Goal: Task Accomplishment & Management: Use online tool/utility

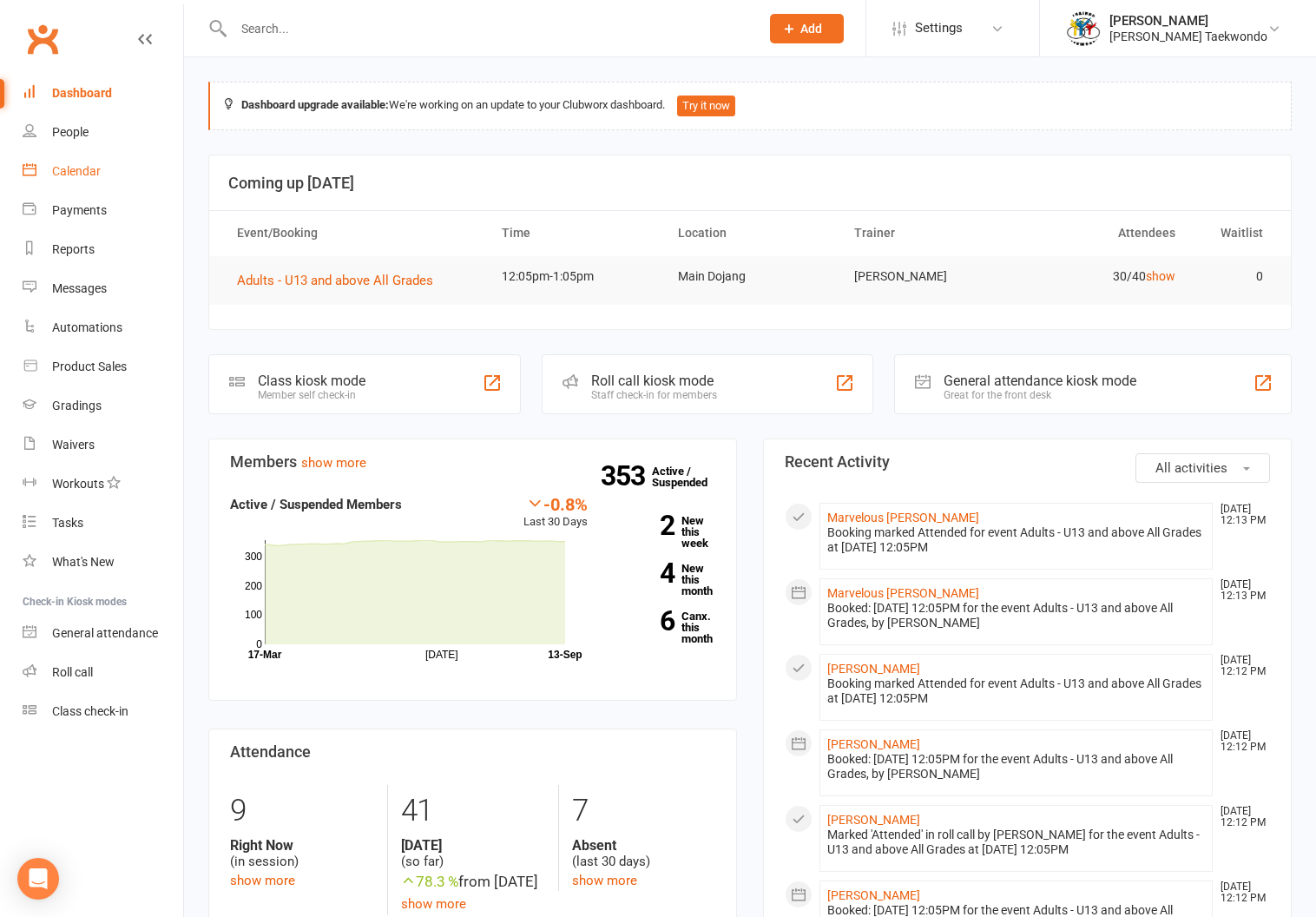
click at [69, 167] on div "Calendar" at bounding box center [77, 171] width 49 height 14
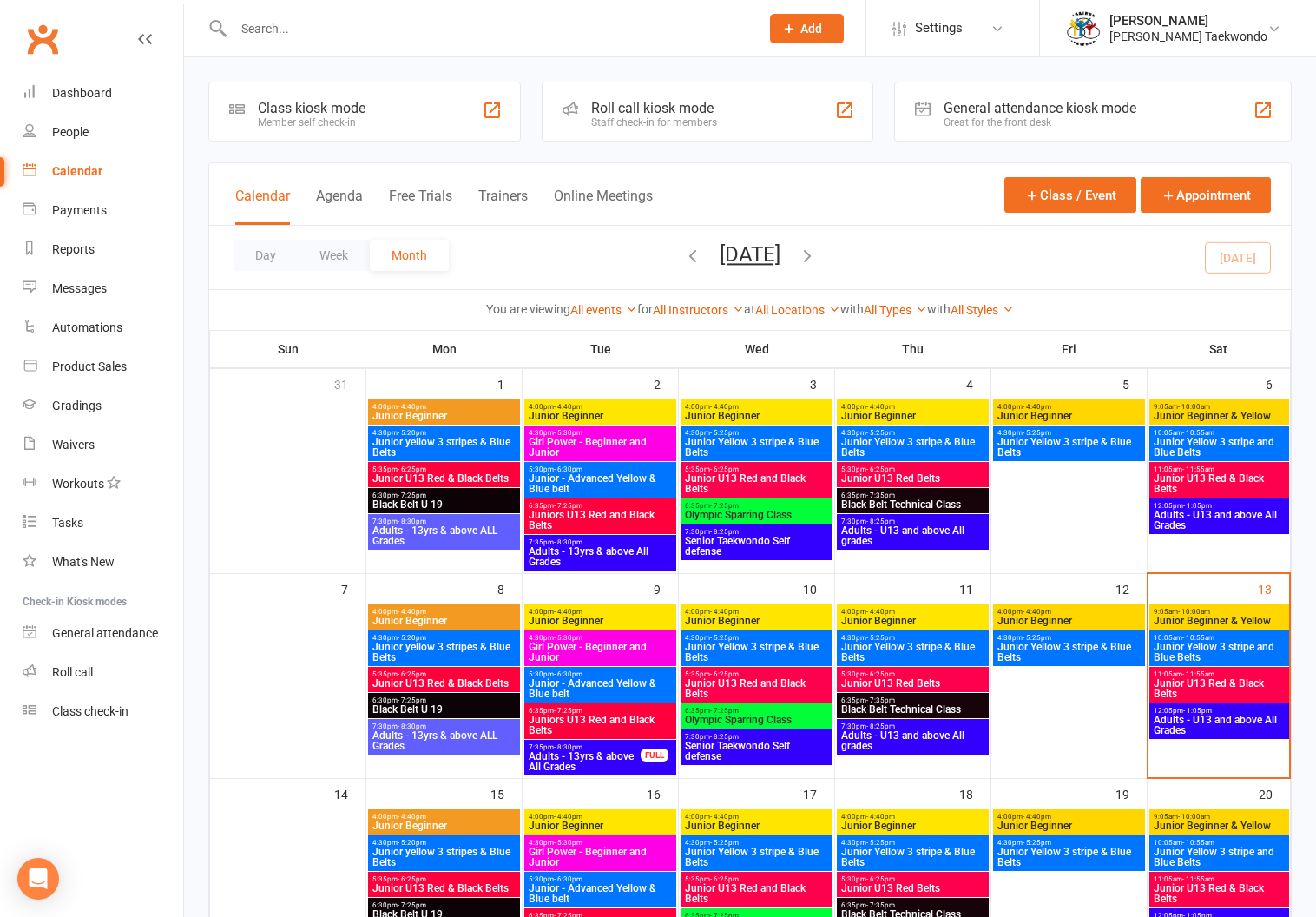
click at [1201, 710] on span "- 1:05pm" at bounding box center [1197, 710] width 29 height 8
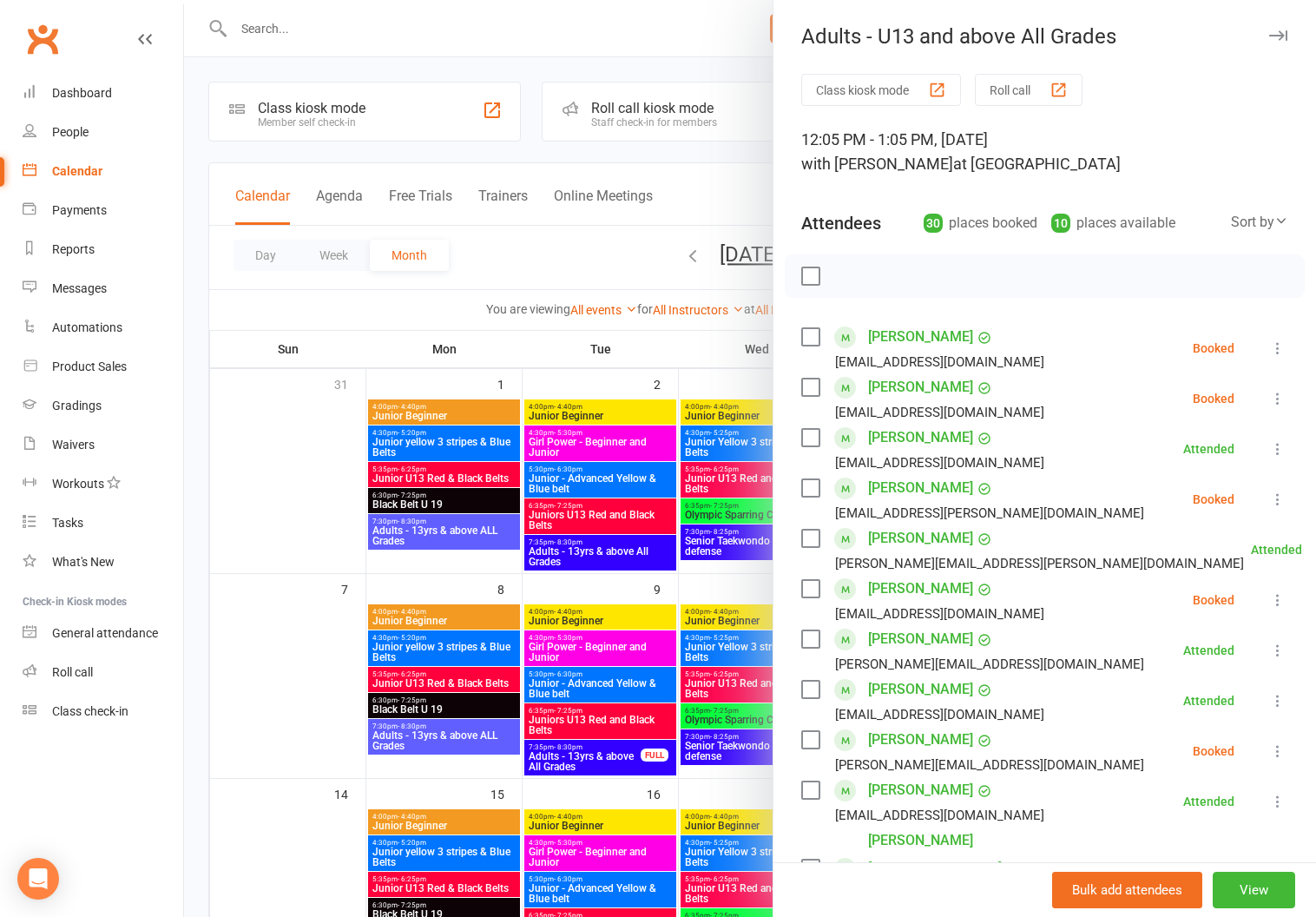
click at [997, 85] on button "Roll call" at bounding box center [1028, 90] width 107 height 32
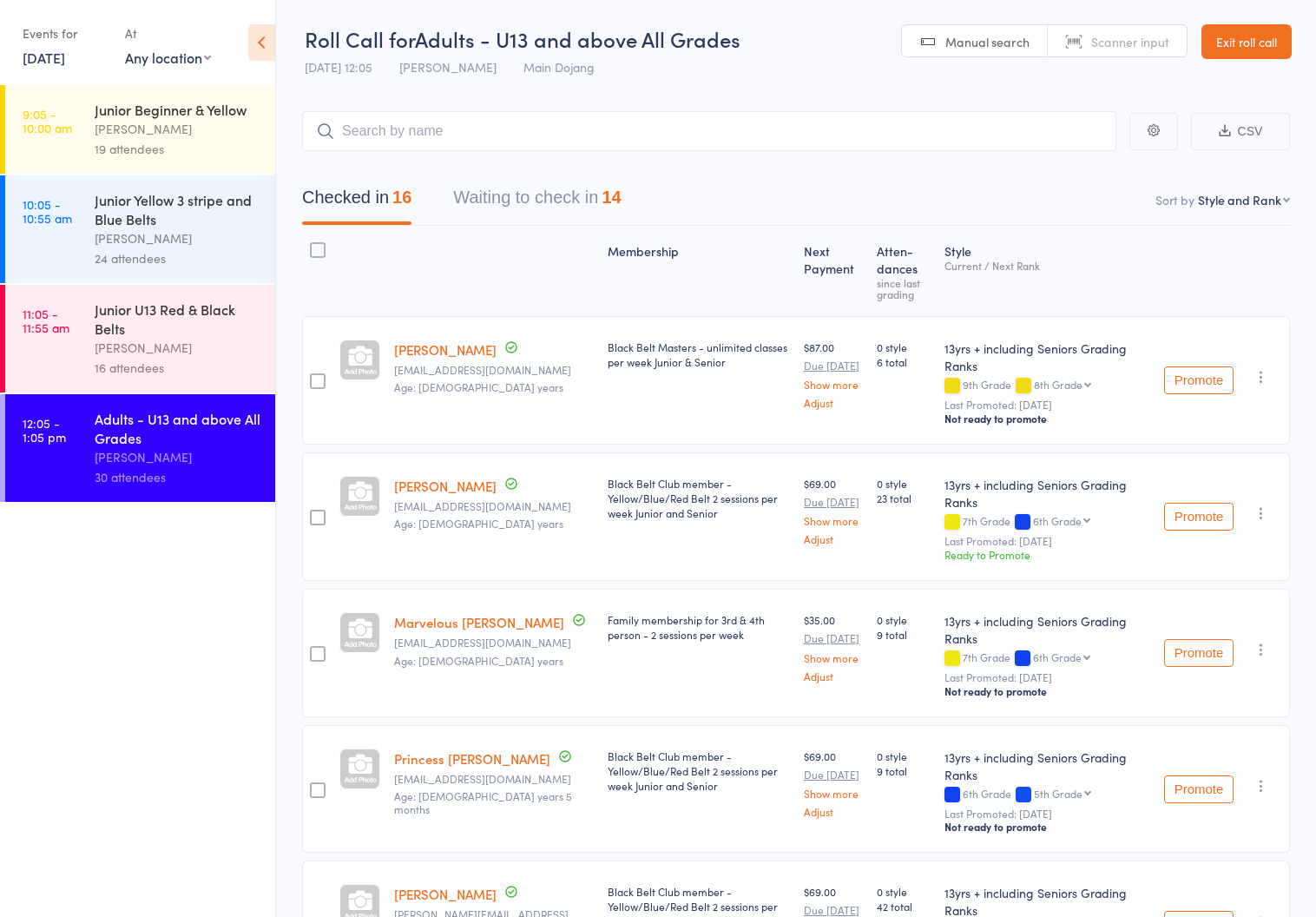
click at [476, 190] on button "Waiting to check in 14" at bounding box center [537, 202] width 168 height 46
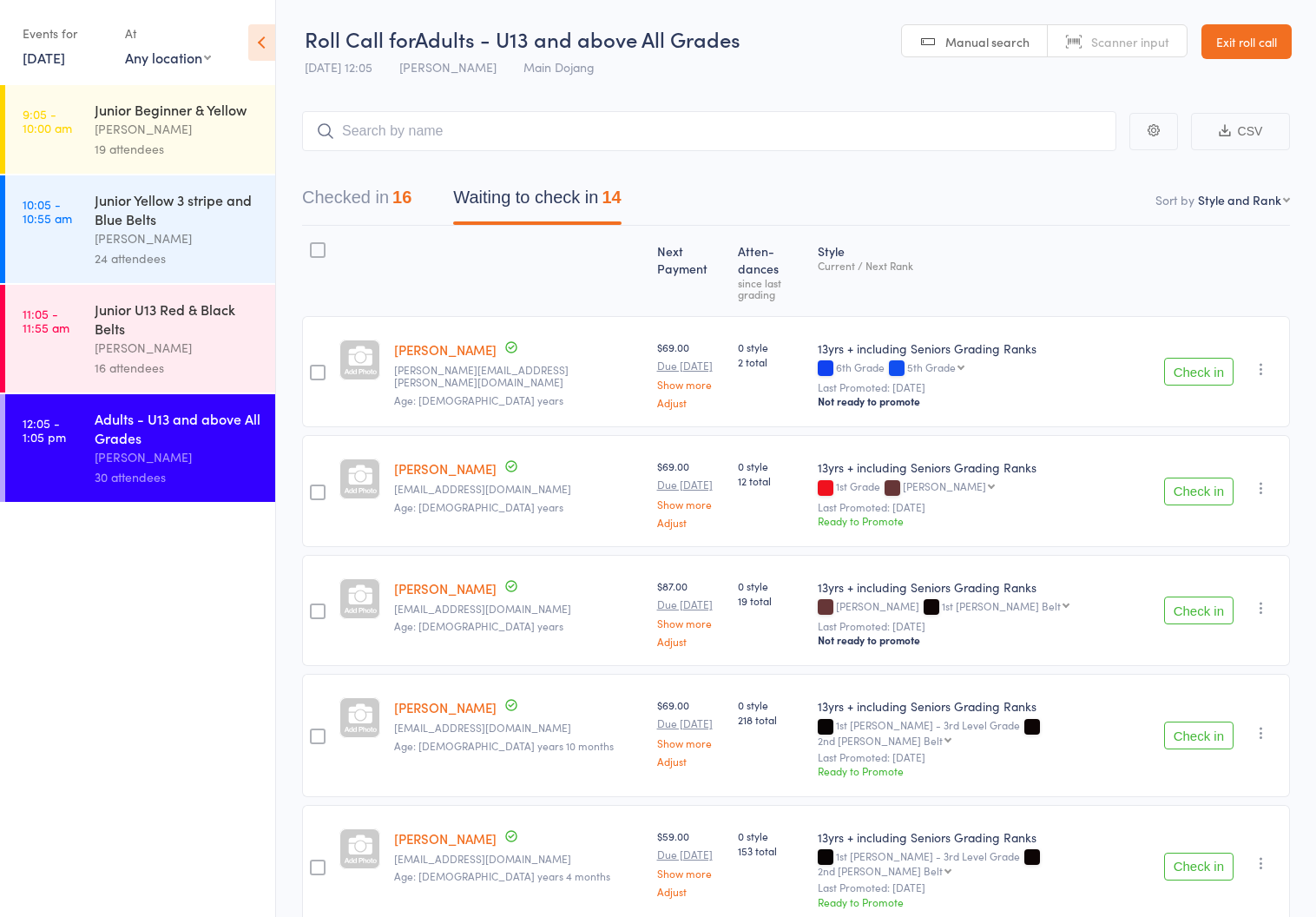
click at [339, 190] on button "Checked in 16" at bounding box center [356, 202] width 109 height 46
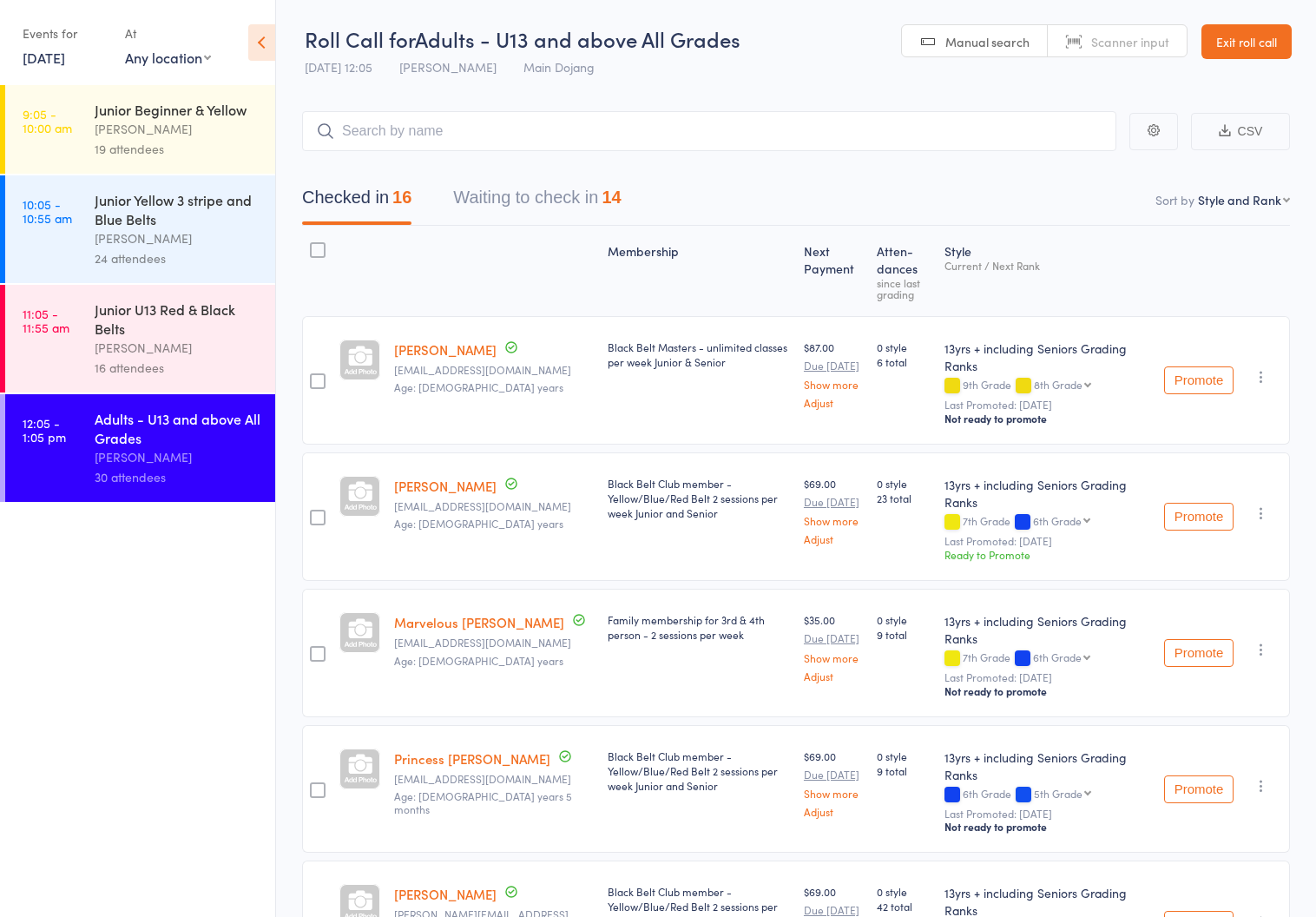
click at [1237, 34] on link "Exit roll call" at bounding box center [1246, 42] width 90 height 35
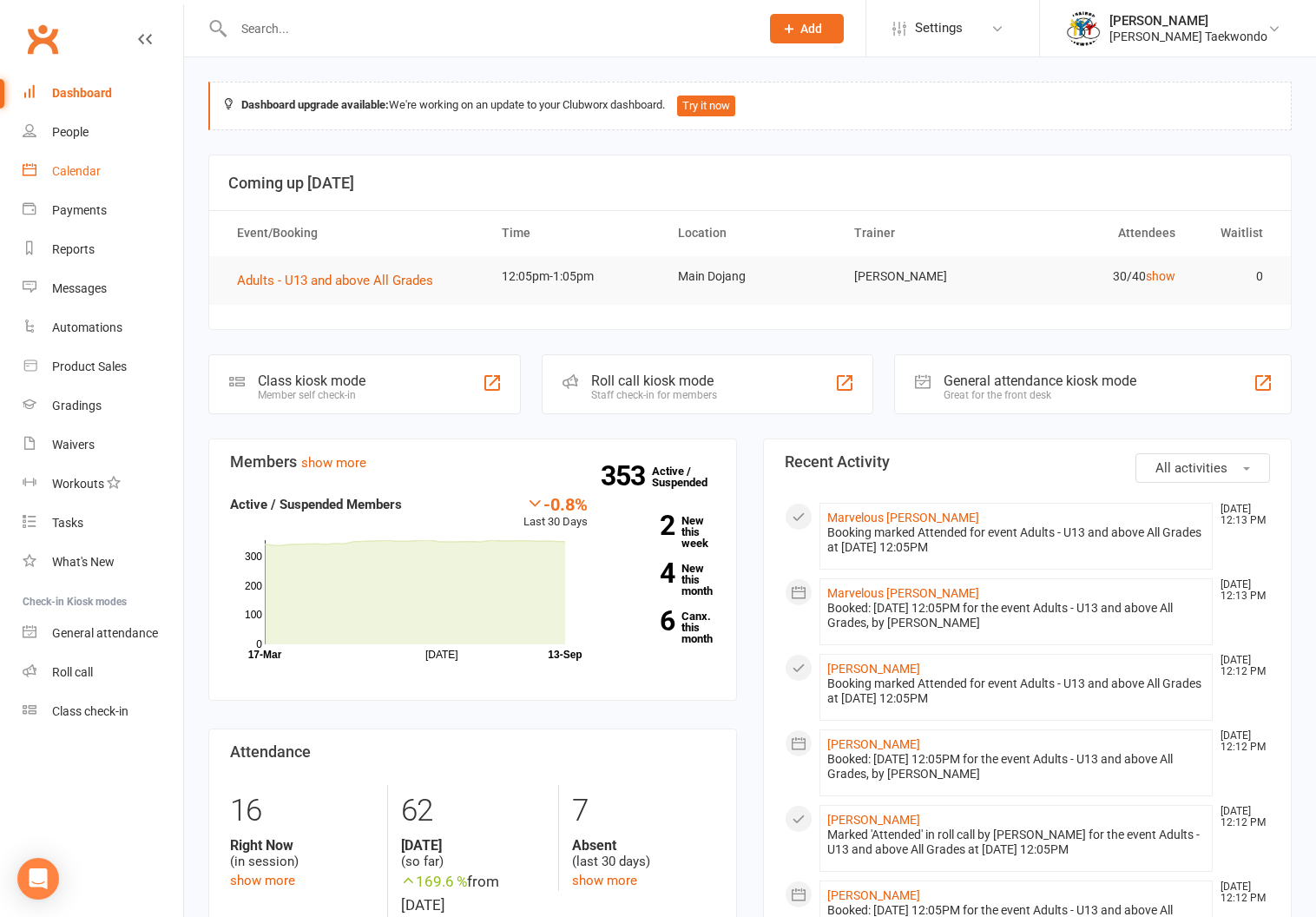
click at [64, 161] on link "Calendar" at bounding box center [103, 171] width 161 height 39
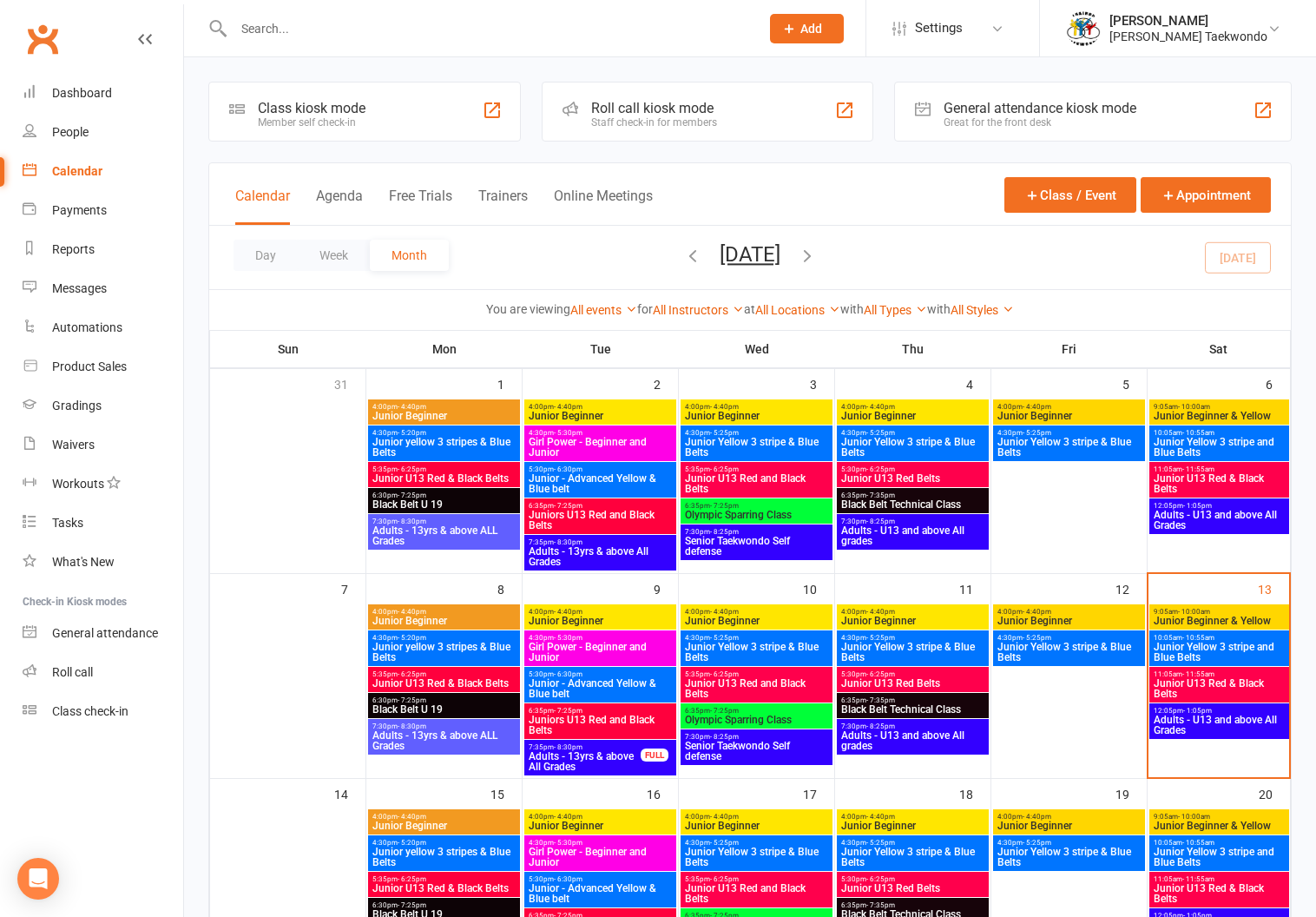
scroll to position [28, 0]
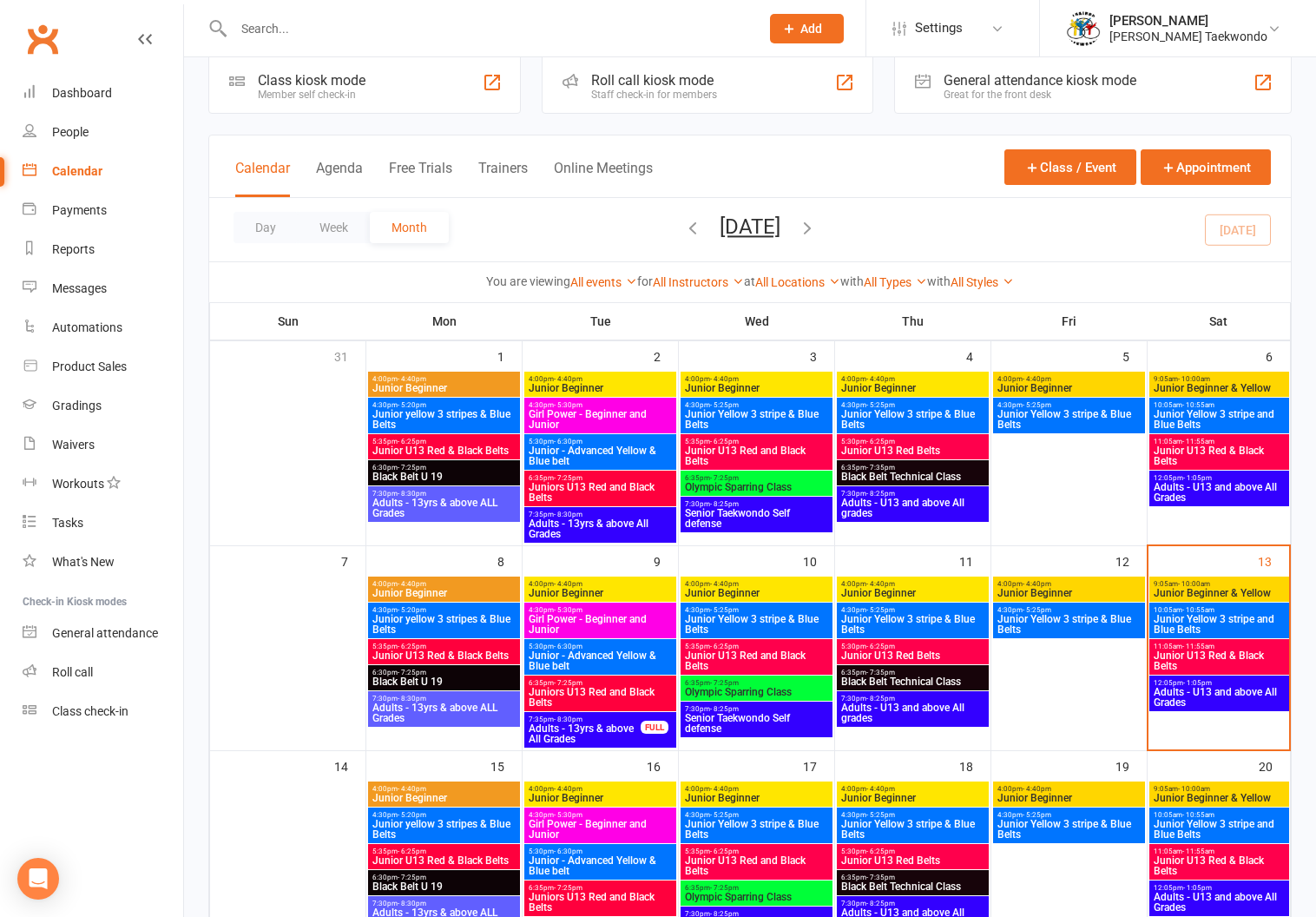
click at [1191, 646] on span "- 11:55am" at bounding box center [1198, 646] width 32 height 8
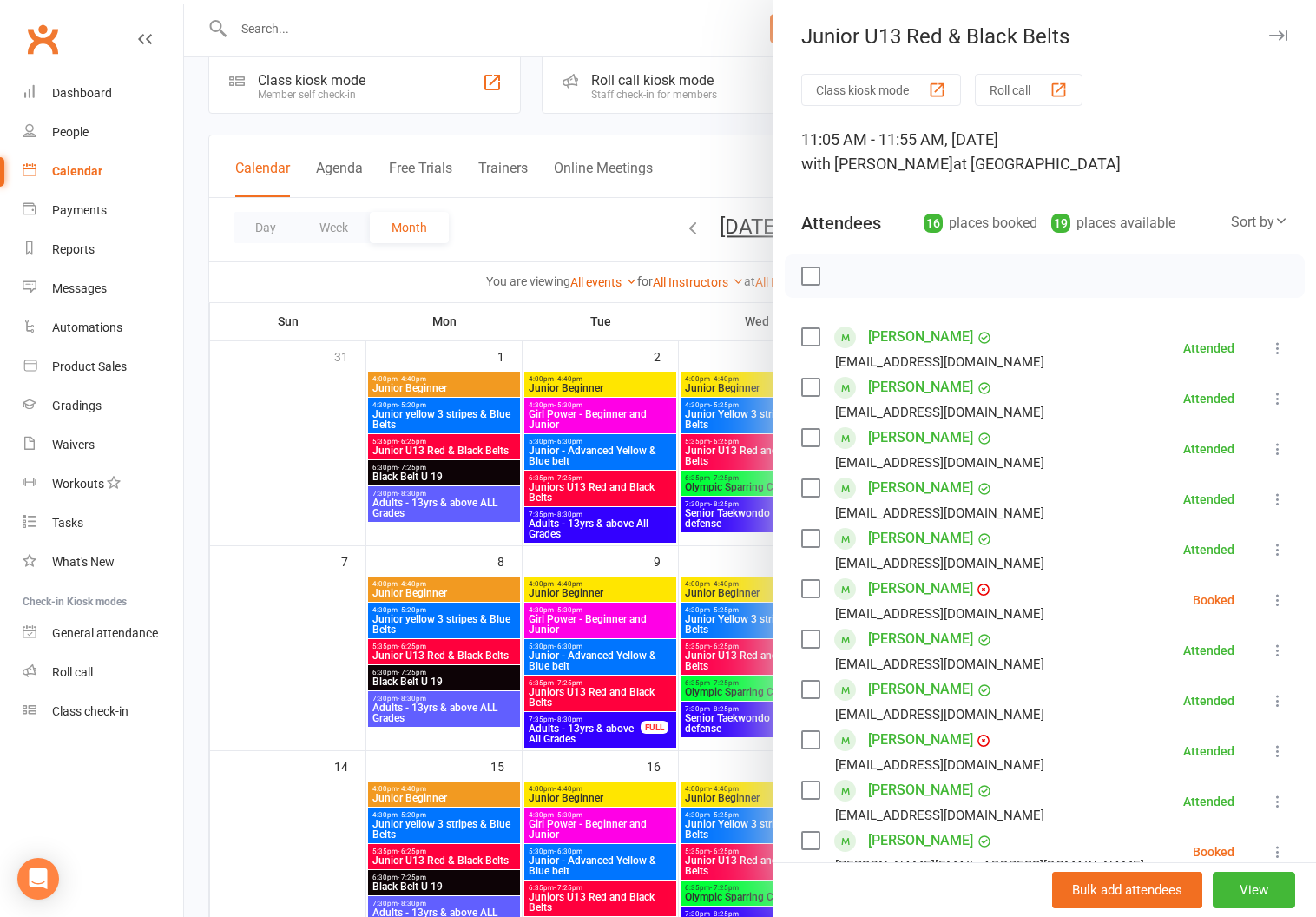
click at [1008, 84] on button "Roll call" at bounding box center [1028, 90] width 107 height 32
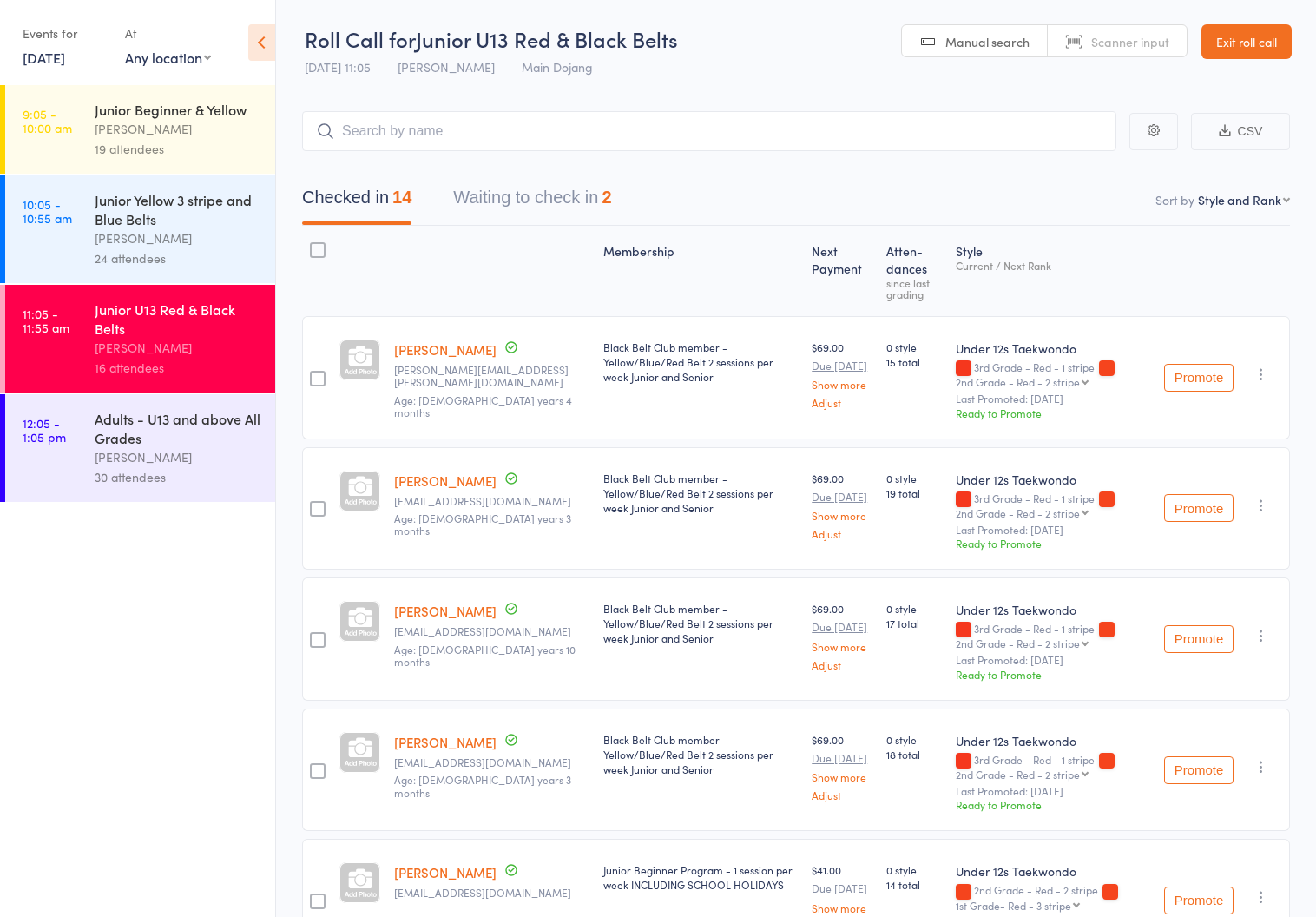
click at [113, 222] on div "Junior Yellow 3 stripe and Blue Belts" at bounding box center [177, 209] width 166 height 38
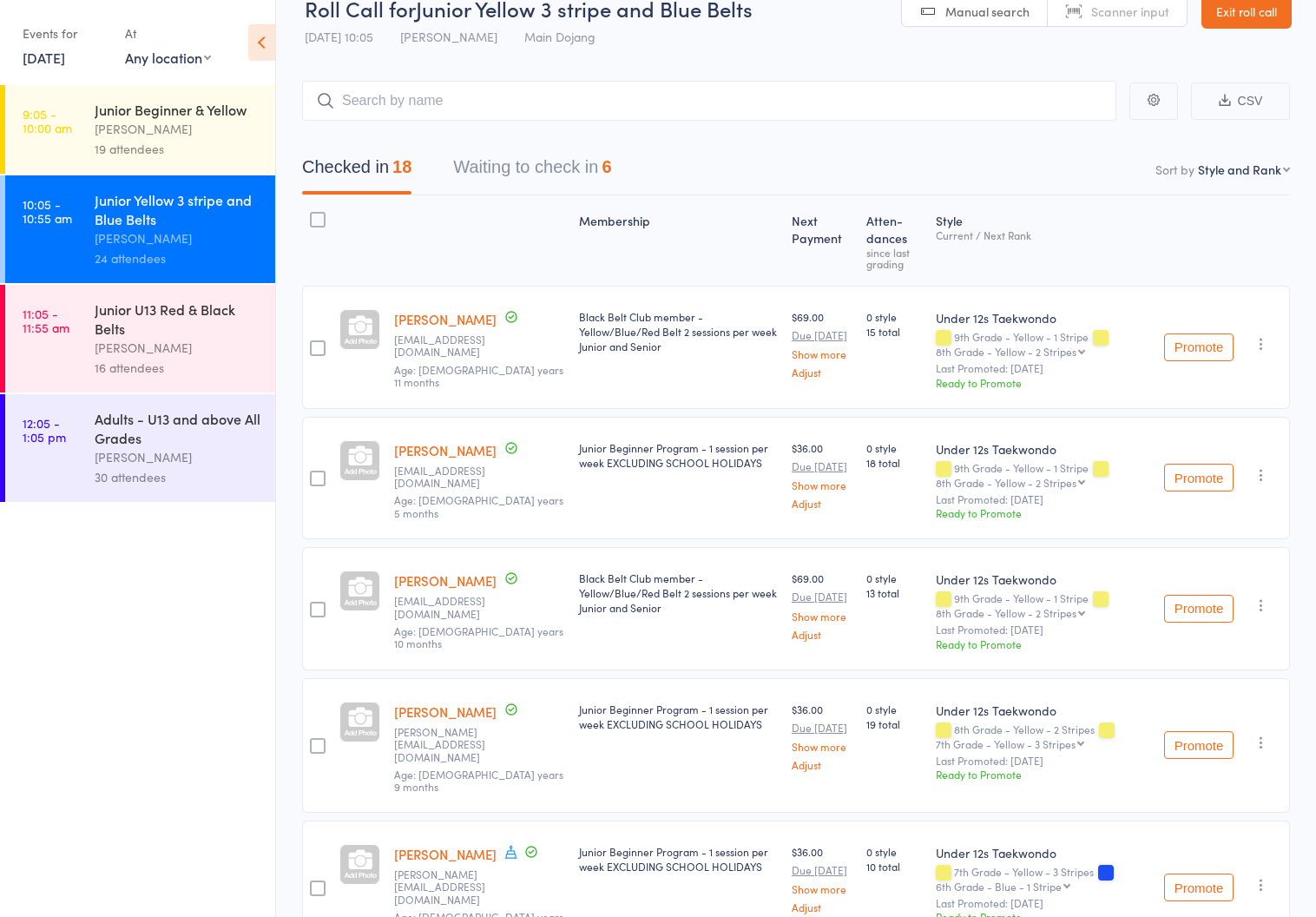
scroll to position [108, 0]
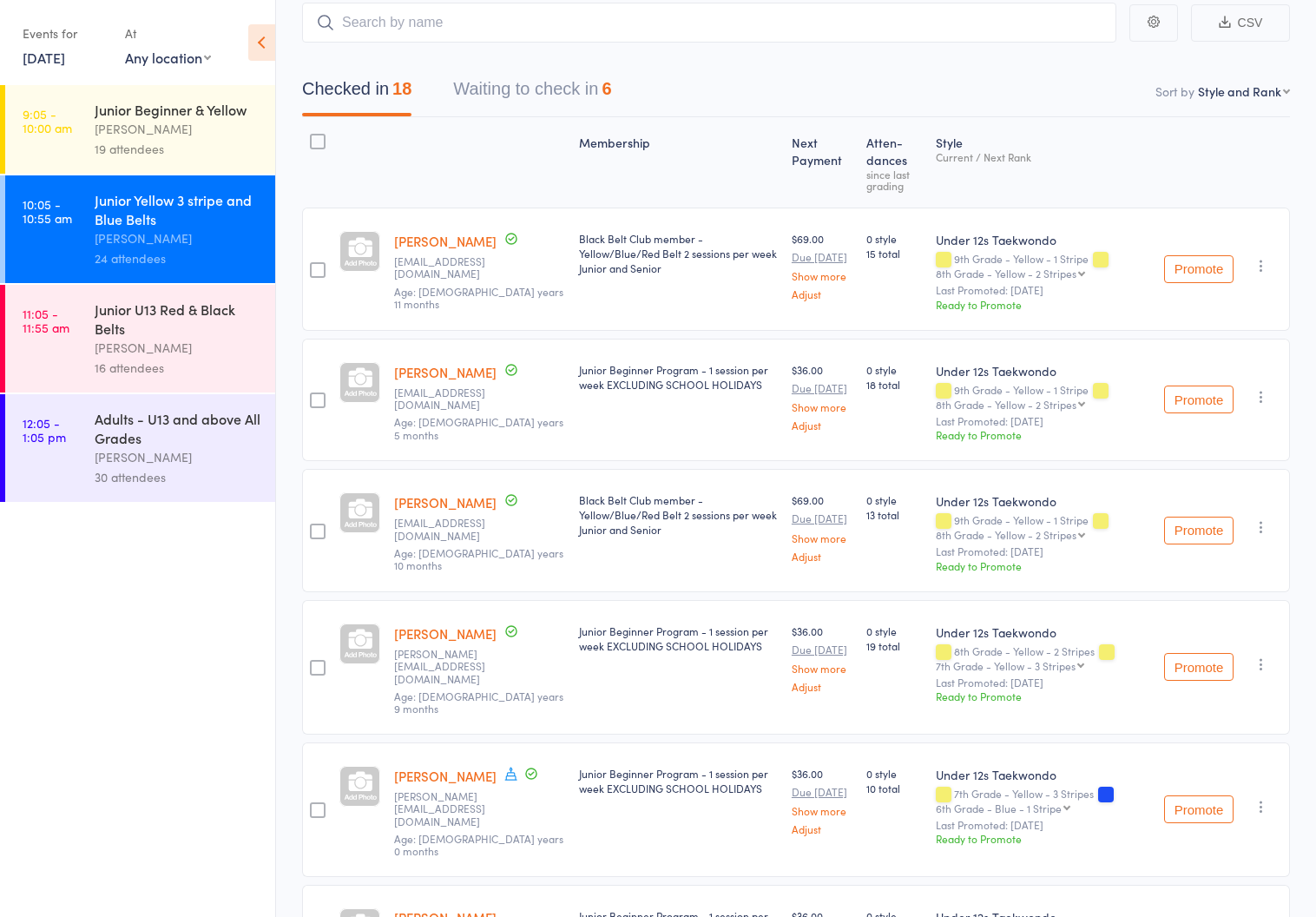
click at [463, 81] on button "Waiting to check in 6" at bounding box center [531, 93] width 158 height 46
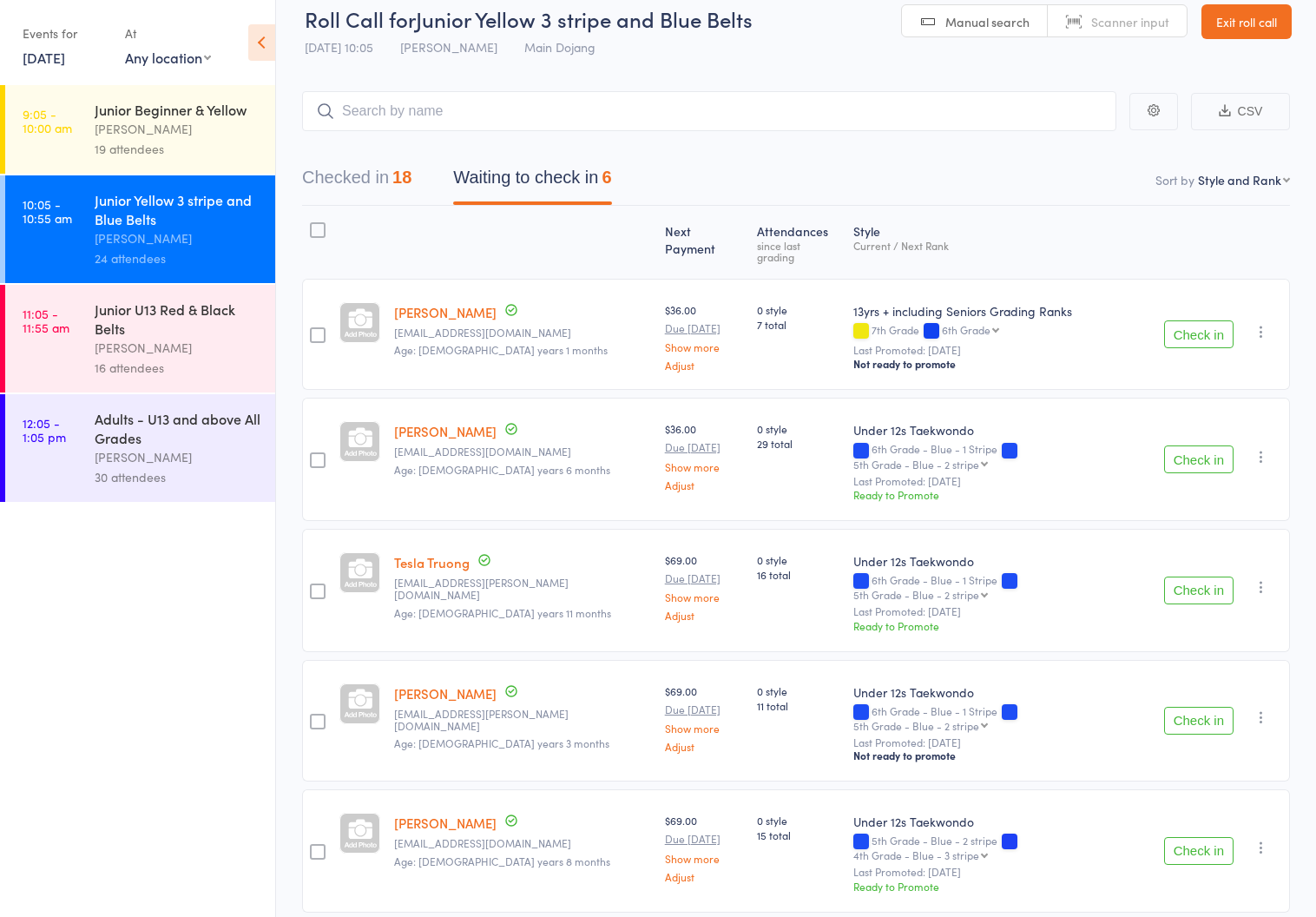
scroll to position [24, 0]
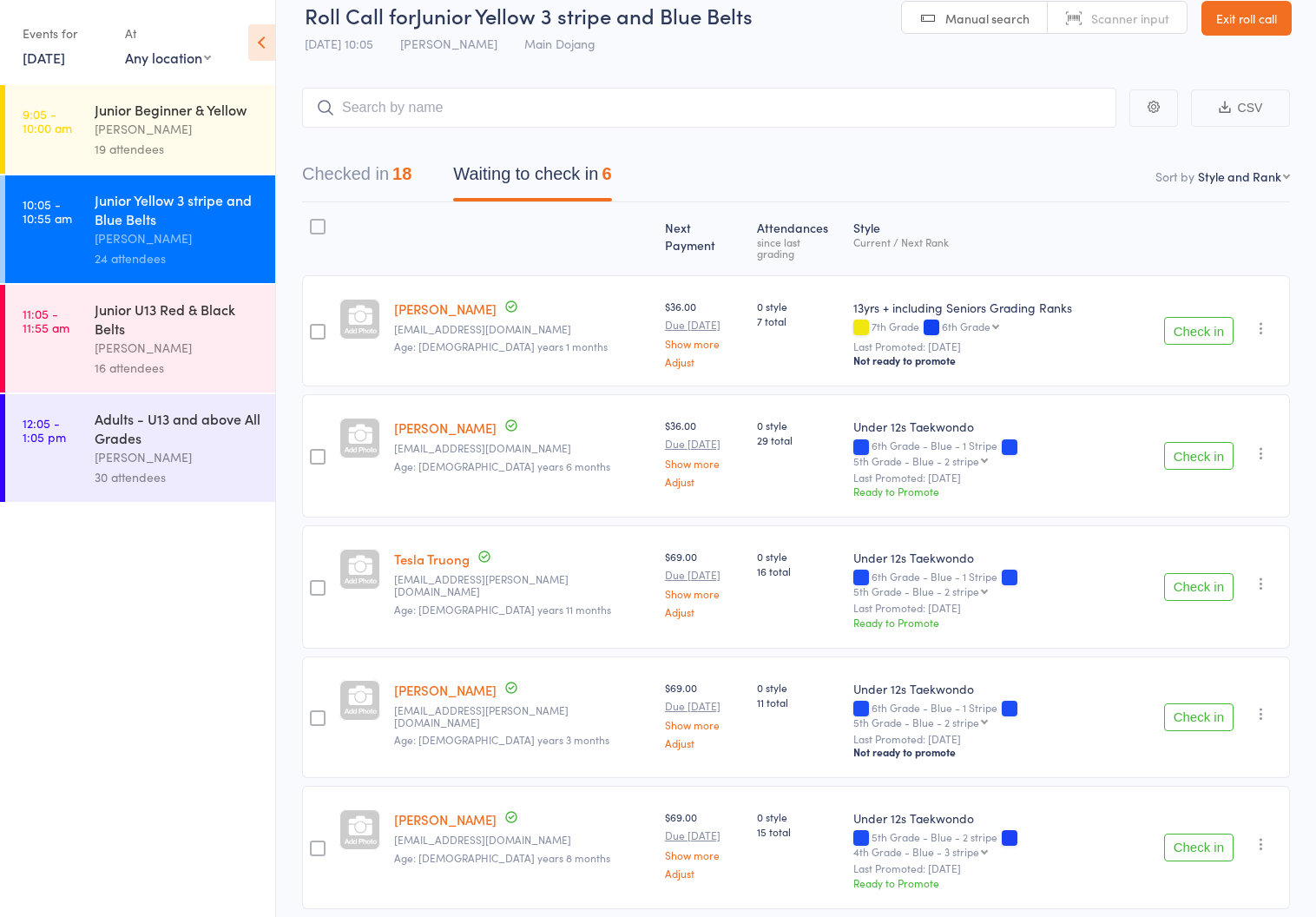
click at [1185, 573] on button "Check in" at bounding box center [1199, 587] width 70 height 28
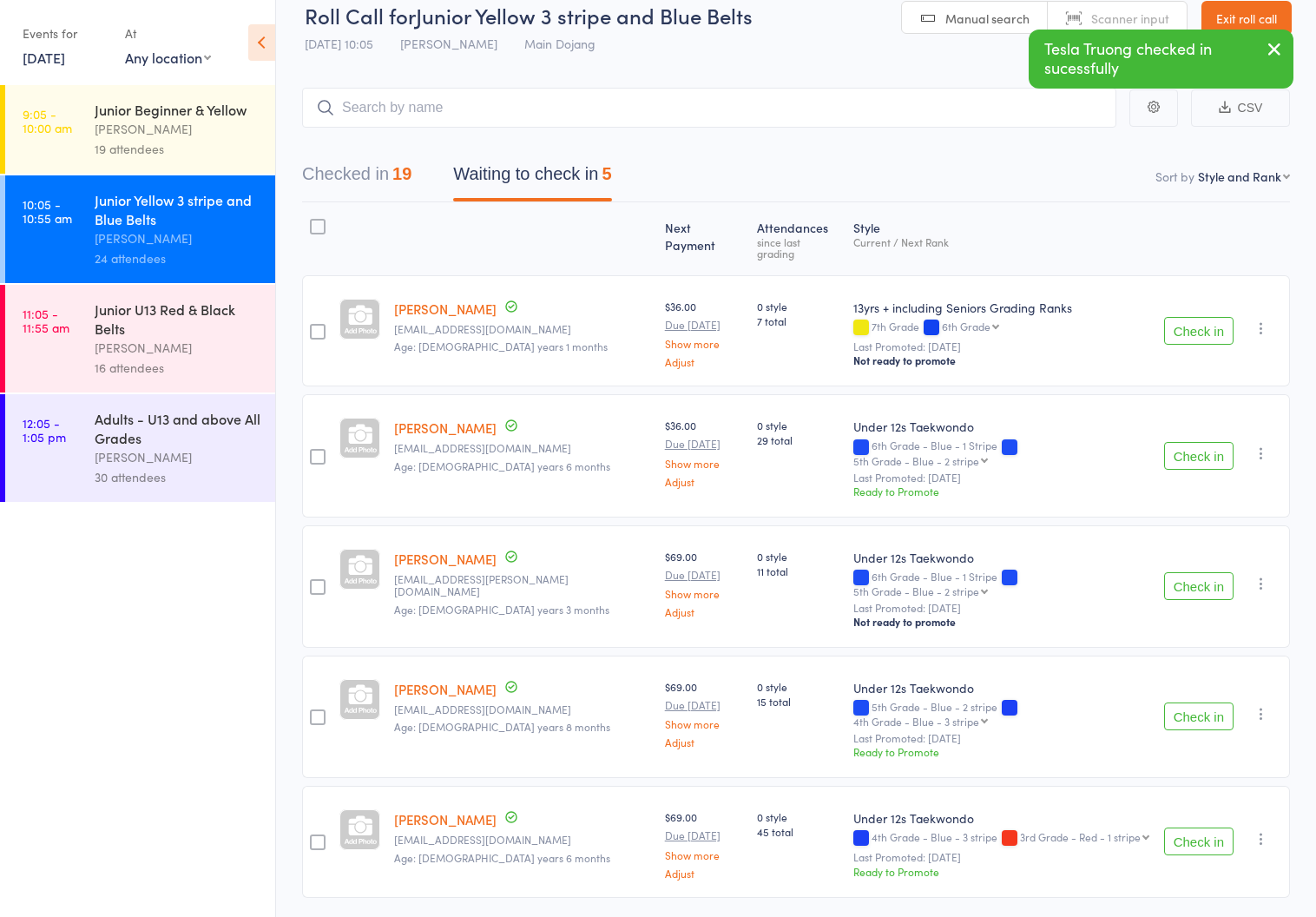
click at [1193, 572] on button "Check in" at bounding box center [1199, 586] width 70 height 28
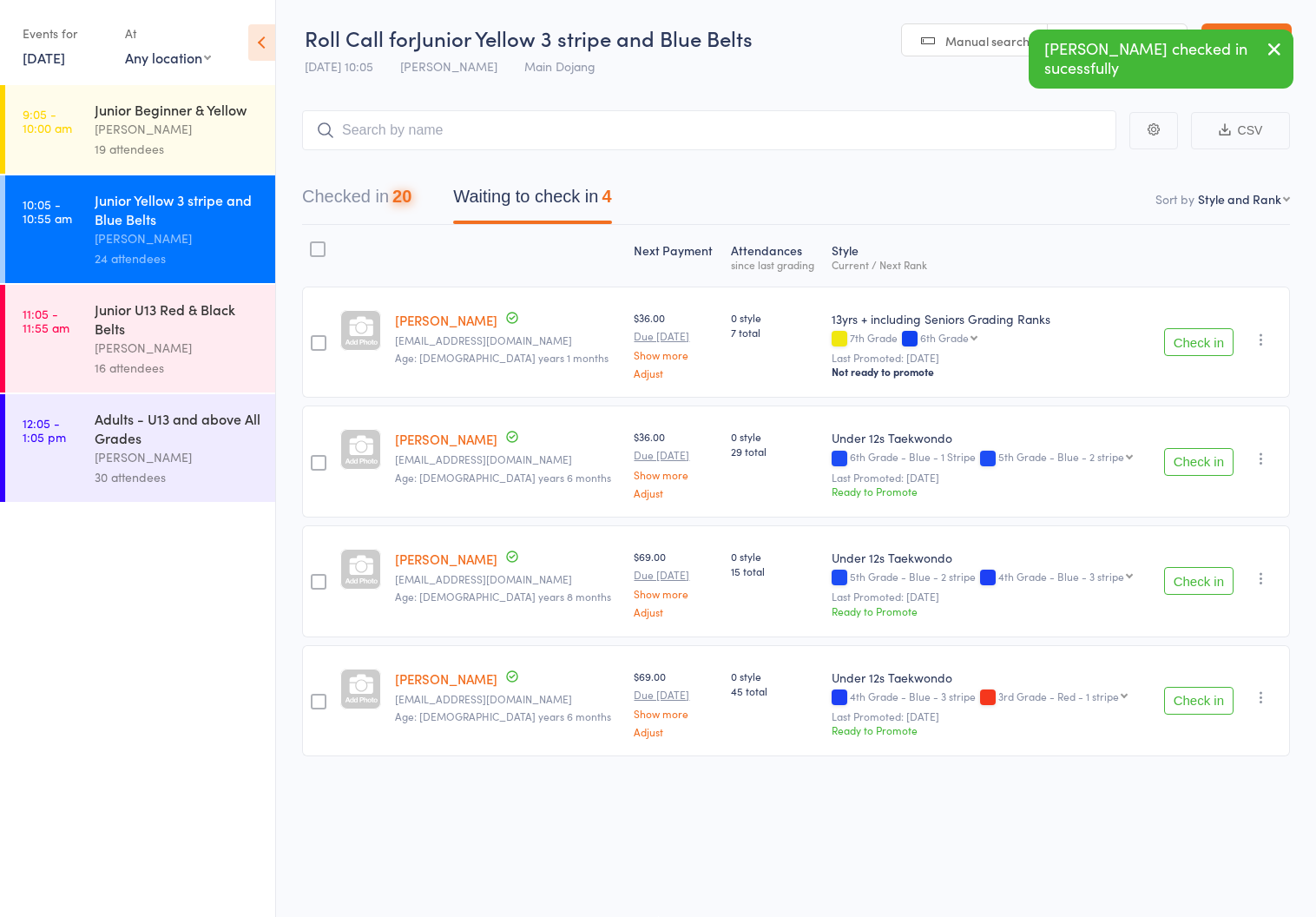
scroll to position [11, 0]
click at [1196, 330] on button "Check in" at bounding box center [1199, 342] width 70 height 28
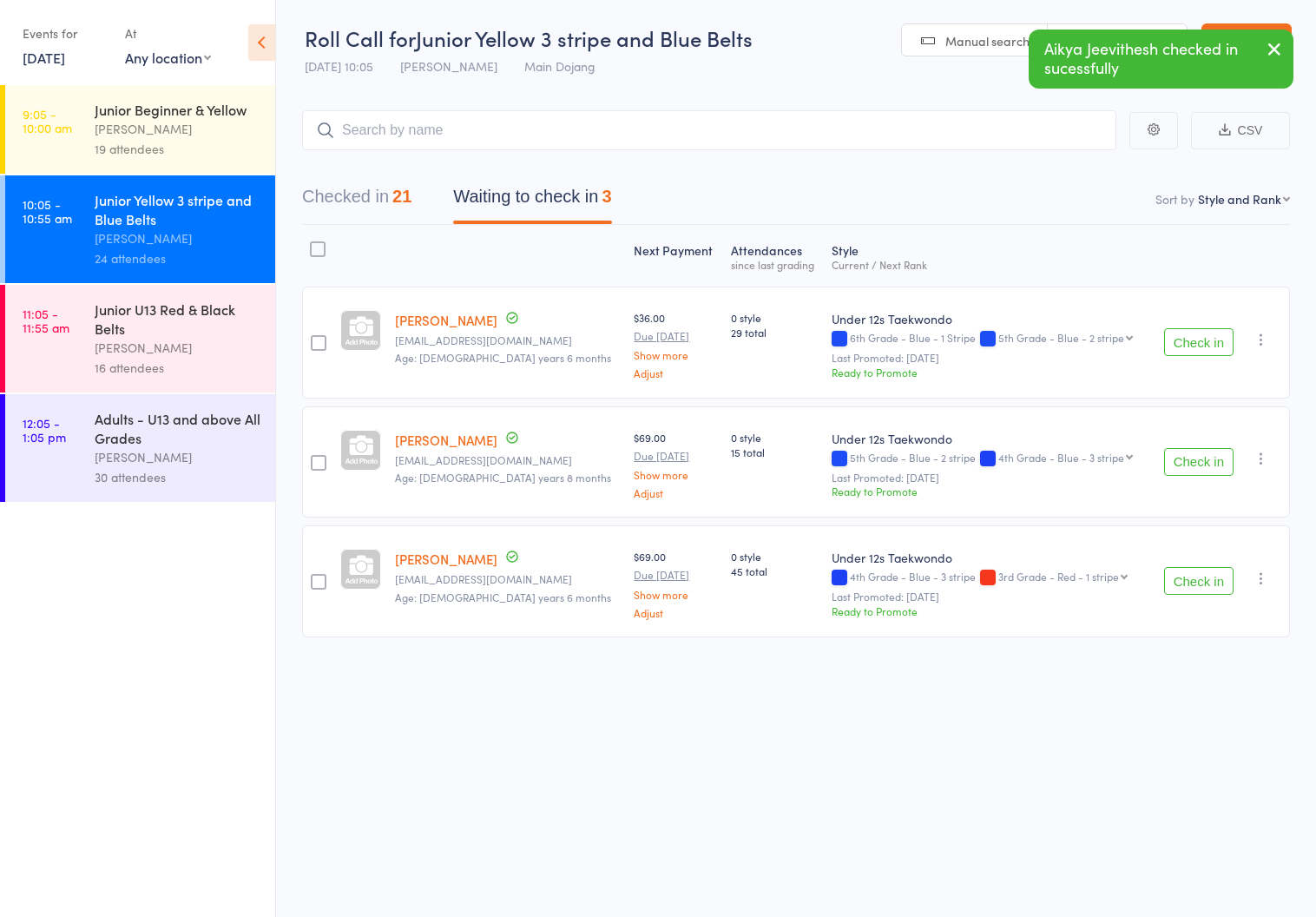
click at [1258, 331] on icon "button" at bounding box center [1262, 339] width 17 height 17
click at [1208, 525] on li "Mark absent" at bounding box center [1199, 537] width 143 height 24
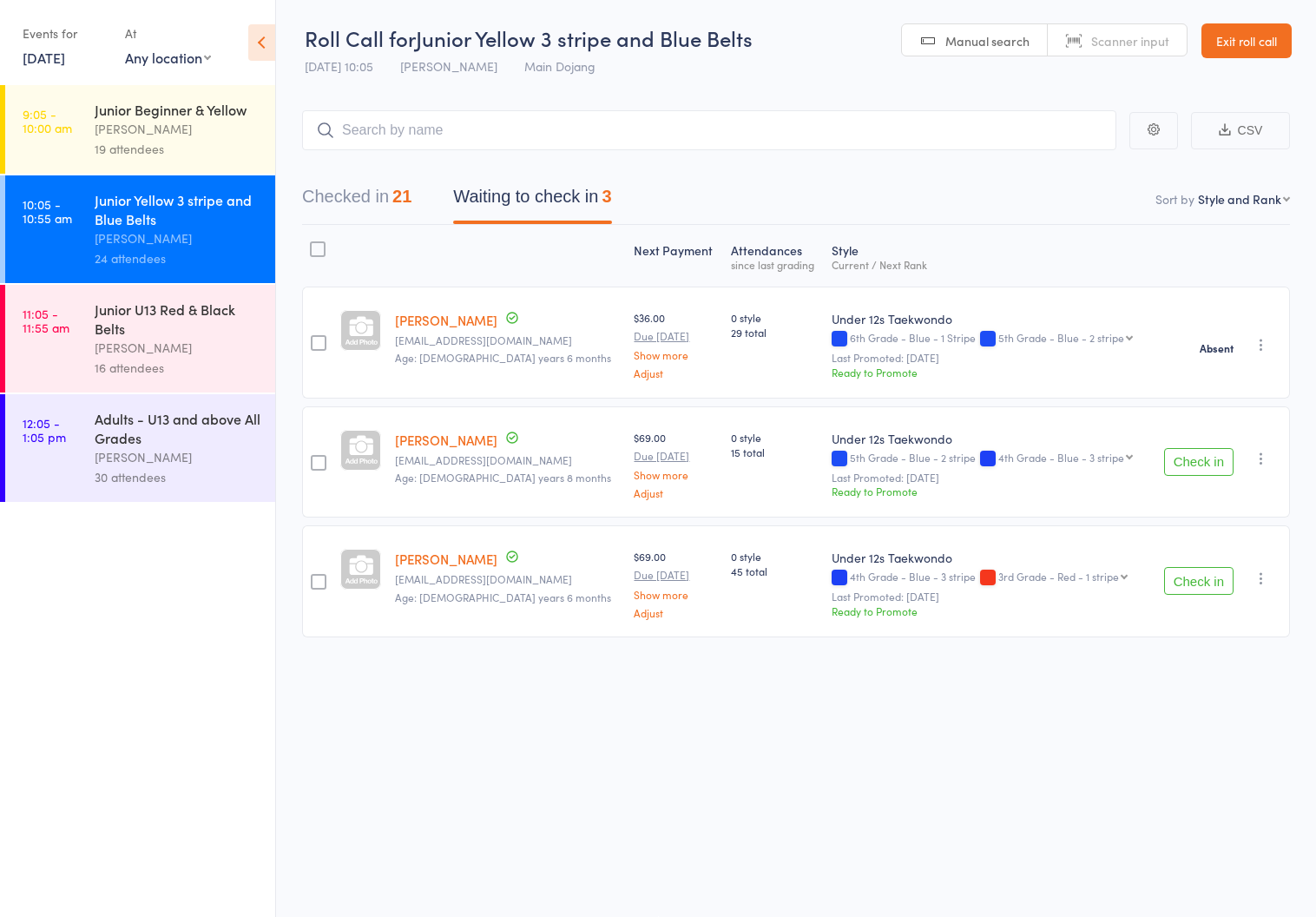
click at [1258, 449] on icon "button" at bounding box center [1262, 458] width 17 height 17
click at [1220, 644] on li "Mark absent" at bounding box center [1199, 655] width 143 height 24
click at [1262, 570] on icon "button" at bounding box center [1262, 578] width 17 height 17
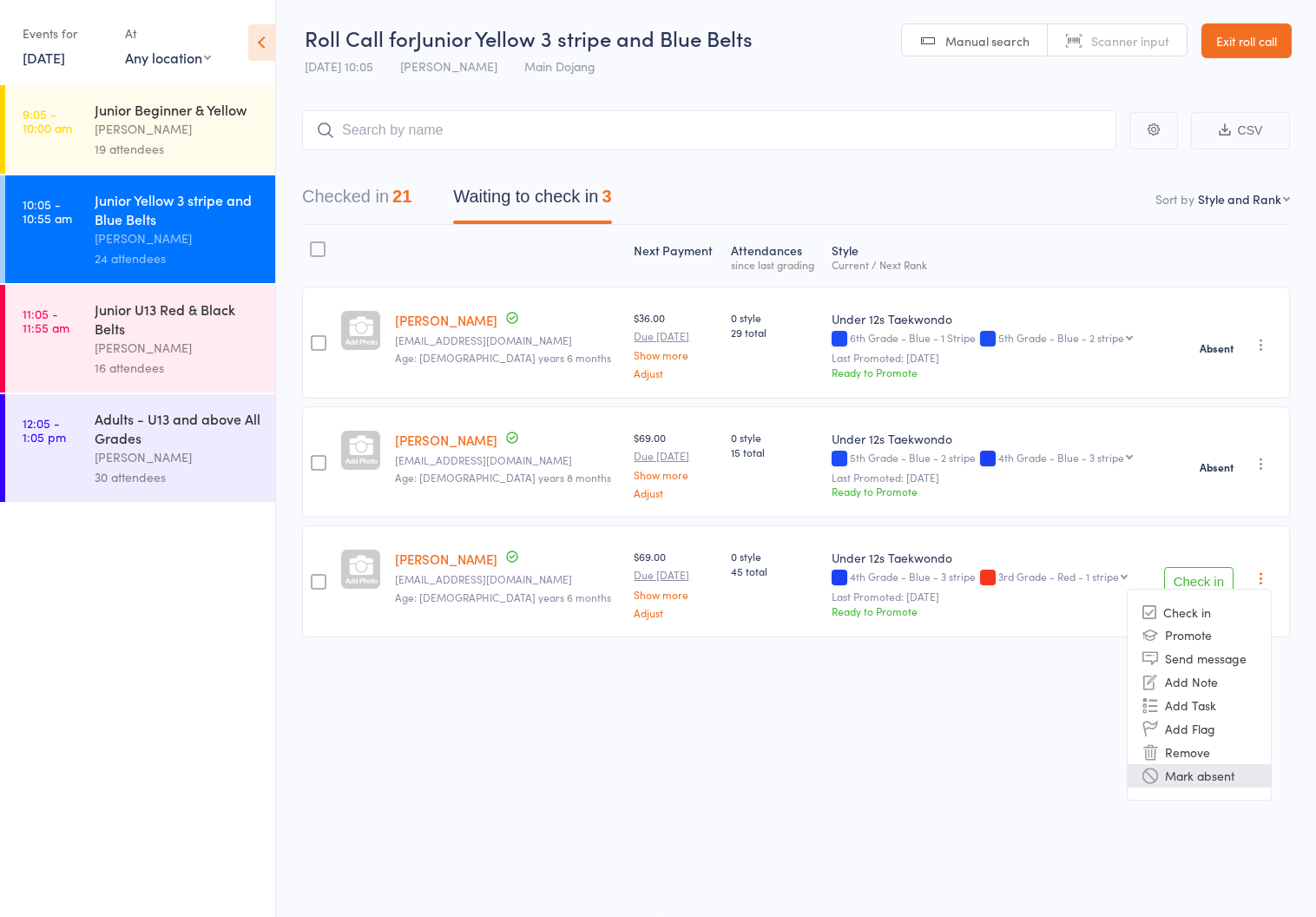
click at [1183, 764] on li "Mark absent" at bounding box center [1199, 776] width 143 height 24
click at [121, 325] on div "Junior U13 Red & Black Belts" at bounding box center [177, 318] width 166 height 38
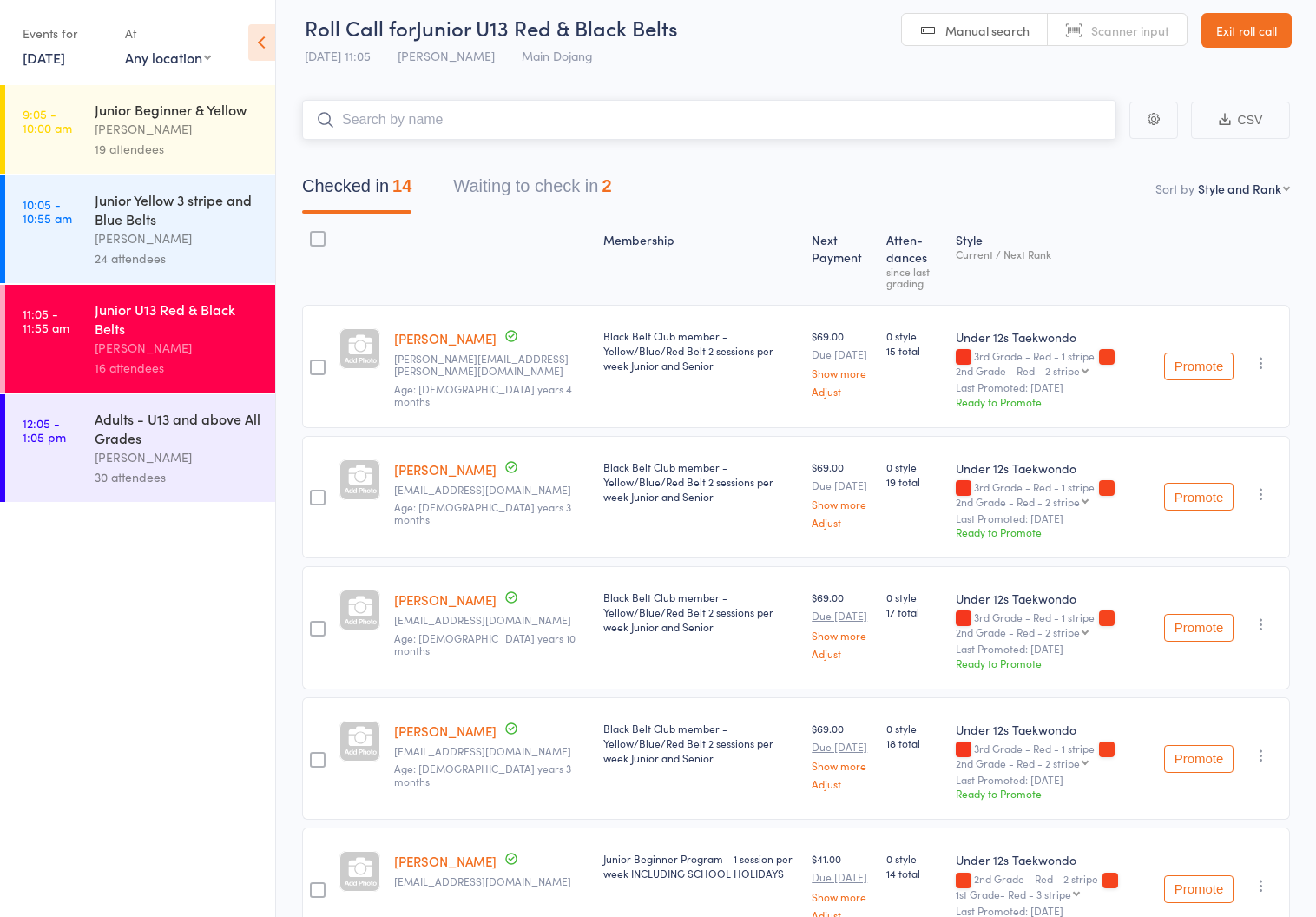
click at [476, 181] on button "Waiting to check in 2" at bounding box center [531, 190] width 158 height 46
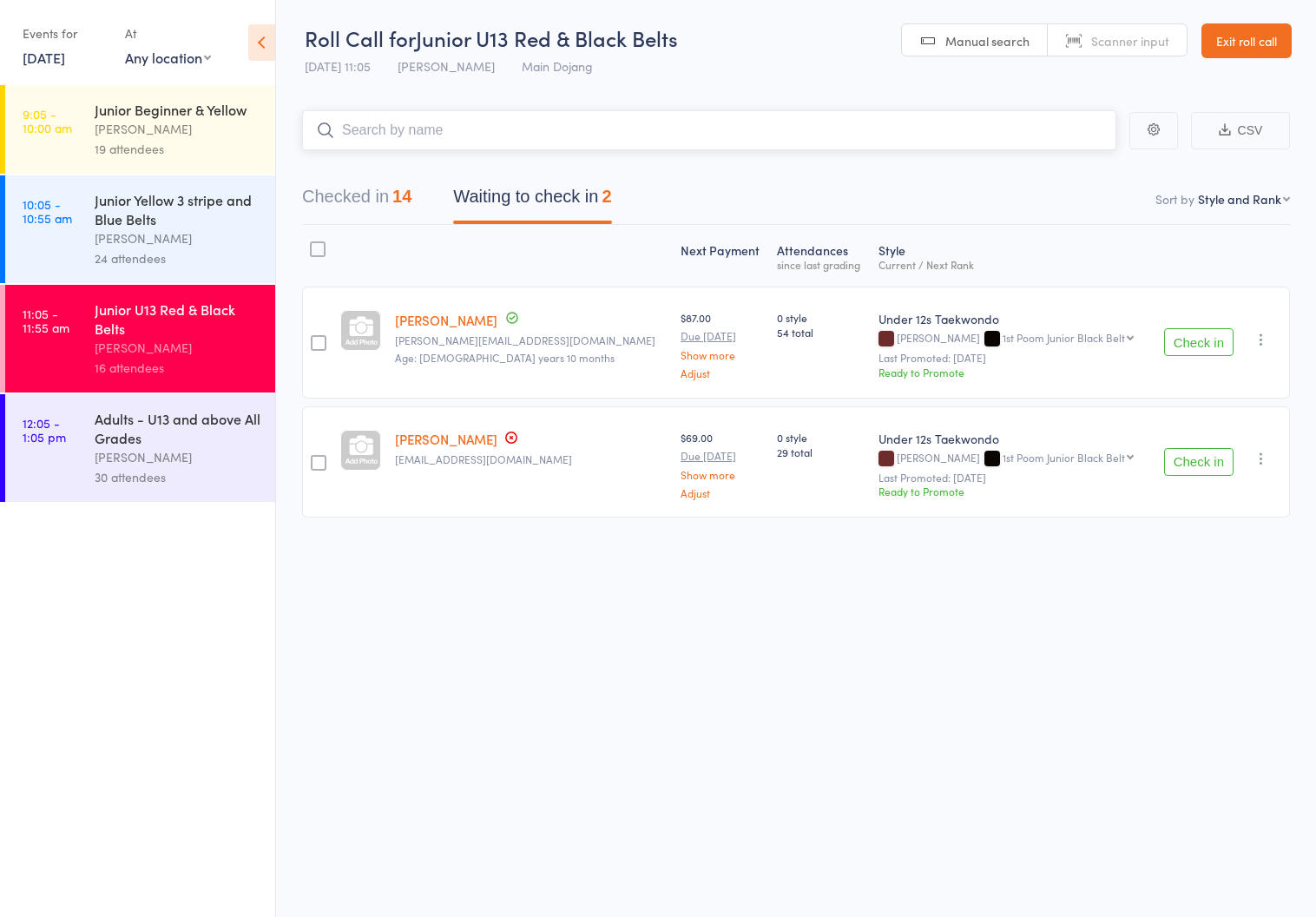
click at [317, 179] on button "Checked in 14" at bounding box center [356, 201] width 109 height 46
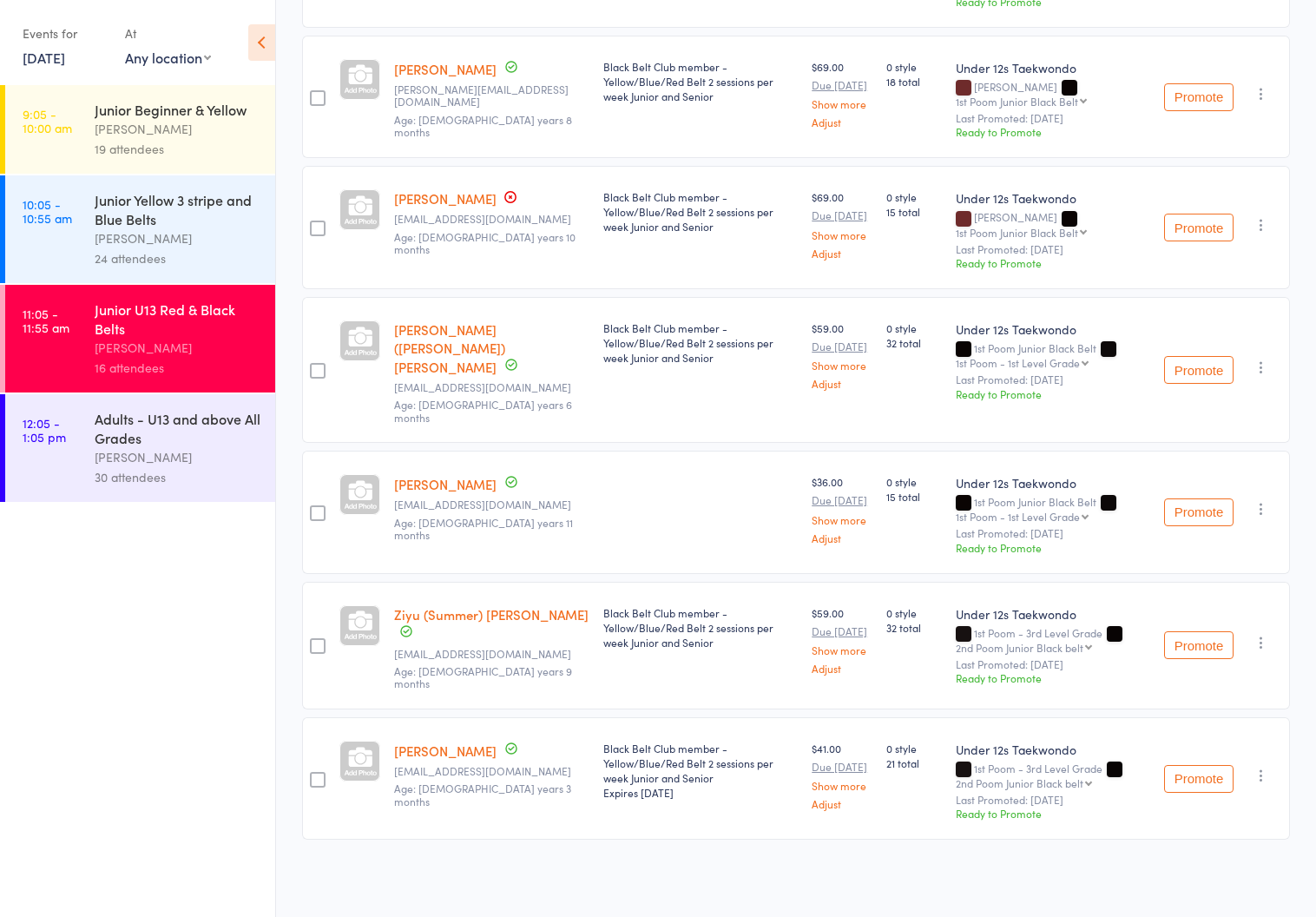
scroll to position [882, 0]
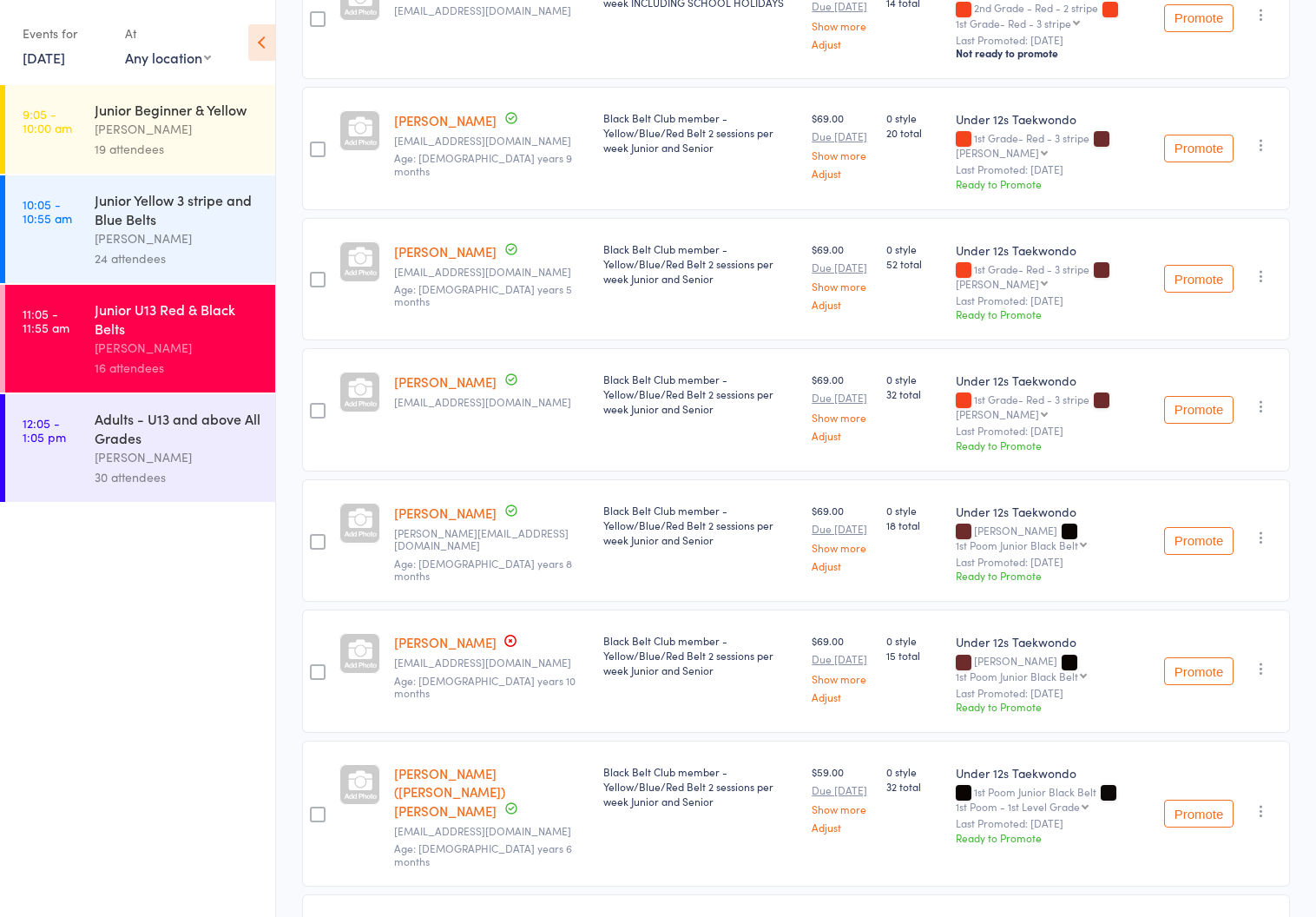
click at [131, 444] on div "Adults - U13 and above All Grades" at bounding box center [177, 428] width 166 height 38
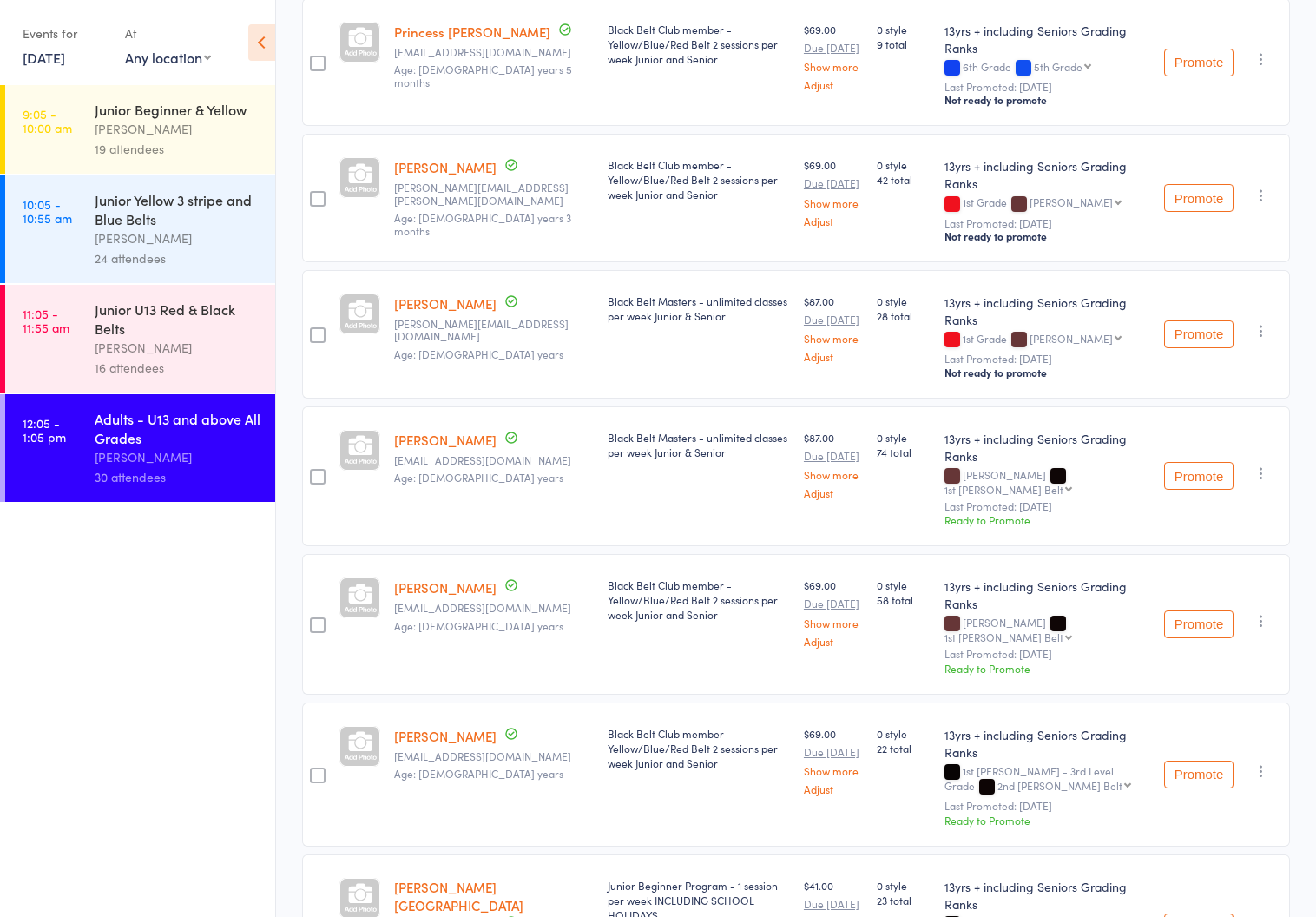
scroll to position [923, 0]
